Goal: Information Seeking & Learning: Learn about a topic

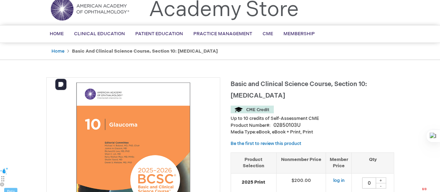
scroll to position [35, 0]
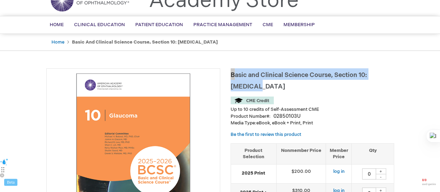
drag, startPoint x: 231, startPoint y: 73, endPoint x: 263, endPoint y: 84, distance: 33.4
click at [263, 84] on h1 "Basic and Clinical Science Course, Section 10: [MEDICAL_DATA]" at bounding box center [313, 79] width 164 height 23
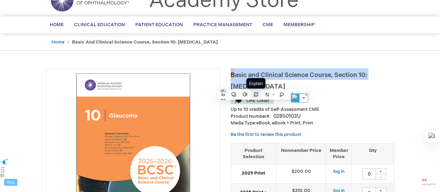
copy span "Basic and Clinical Science Course, Section 10: [MEDICAL_DATA]"
click at [387, 71] on h1 "Basic and Clinical Science Course, Section 10: [MEDICAL_DATA]" at bounding box center [313, 79] width 164 height 23
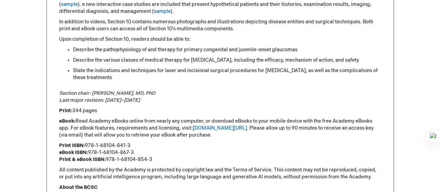
scroll to position [453, 0]
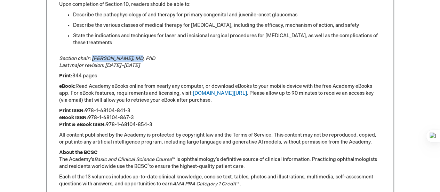
drag, startPoint x: 92, startPoint y: 50, endPoint x: 132, endPoint y: 52, distance: 40.1
click at [132, 55] on em "Section chair: [PERSON_NAME], MD, PhD" at bounding box center [107, 58] width 96 height 6
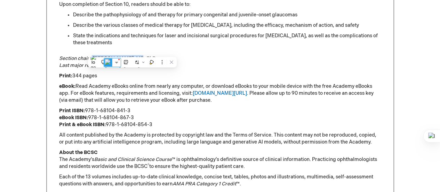
copy em "Michael V. Boland"
click at [191, 37] on li "State the indications and techniques for laser and incisional surgical procedur…" at bounding box center [227, 39] width 309 height 14
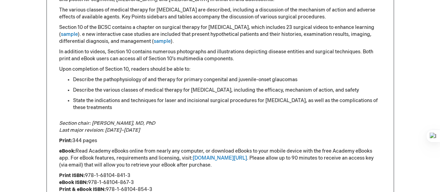
scroll to position [279, 0]
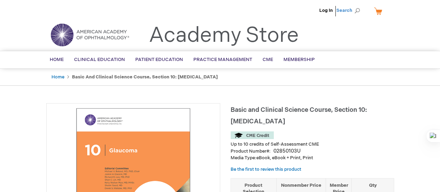
click at [358, 11] on span "Search" at bounding box center [350, 10] width 26 height 14
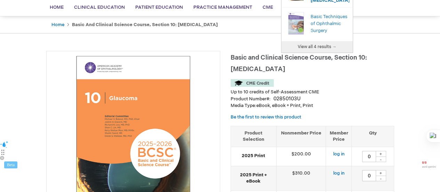
scroll to position [70, 0]
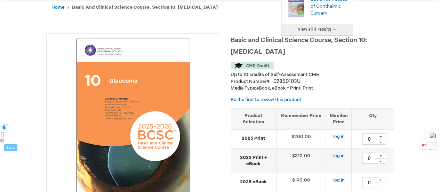
type input "bcsc glaucoma"
click at [322, 27] on span "View all 4 results →" at bounding box center [317, 29] width 39 height 5
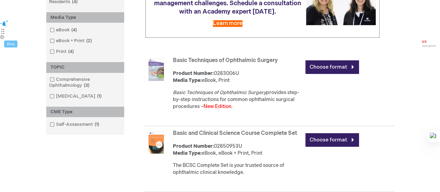
scroll to position [244, 0]
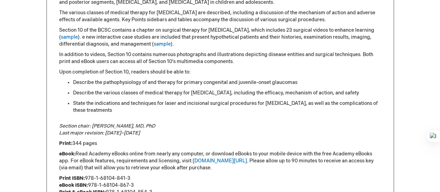
scroll to position [399, 0]
